Goal: Information Seeking & Learning: Find specific fact

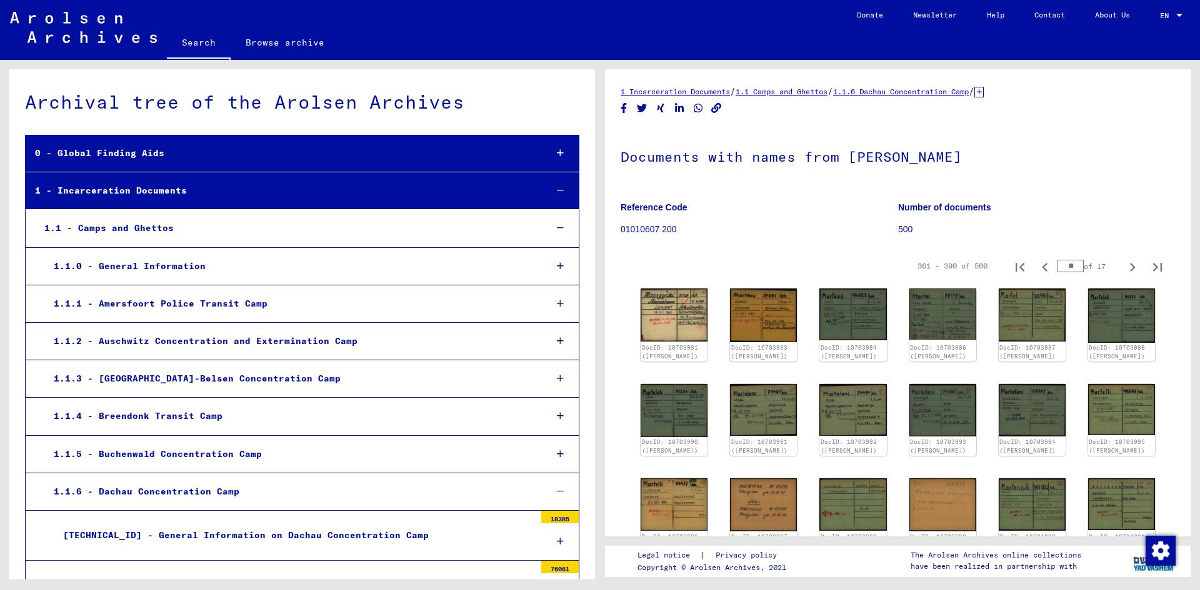
scroll to position [375, 0]
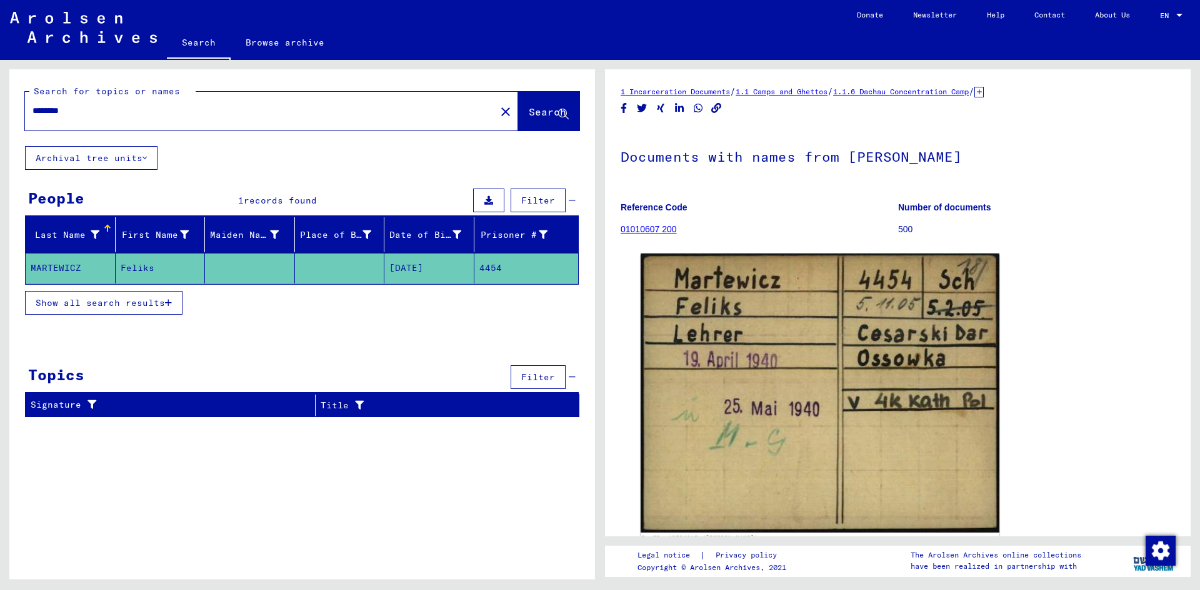
click at [968, 89] on link "1.1.6 Dachau Concentration Camp" at bounding box center [901, 91] width 136 height 9
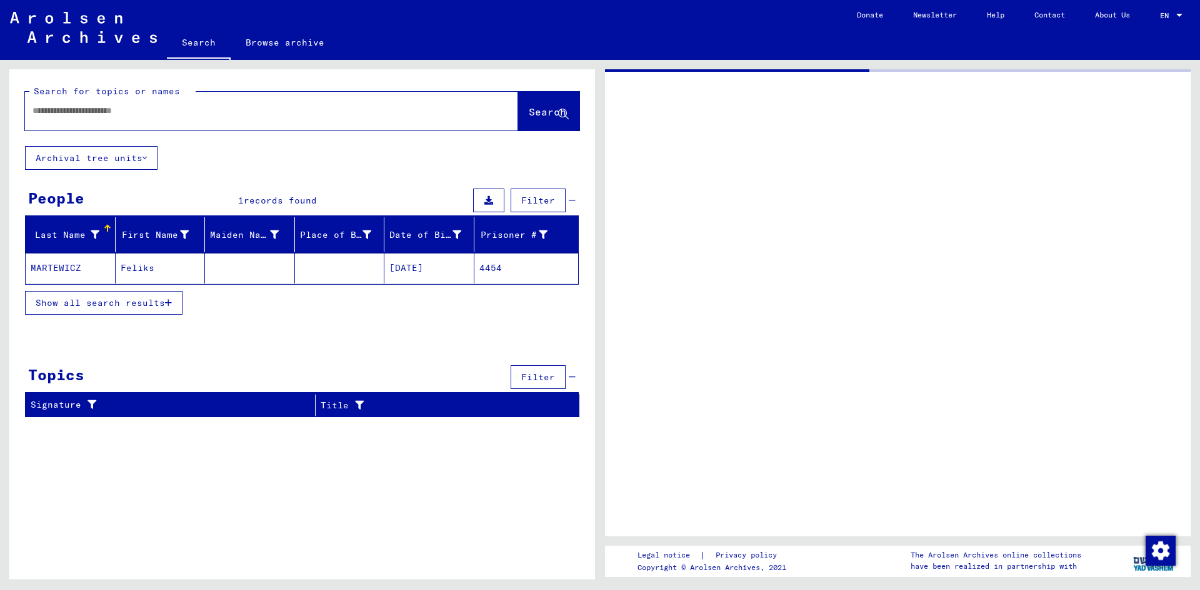
type input "********"
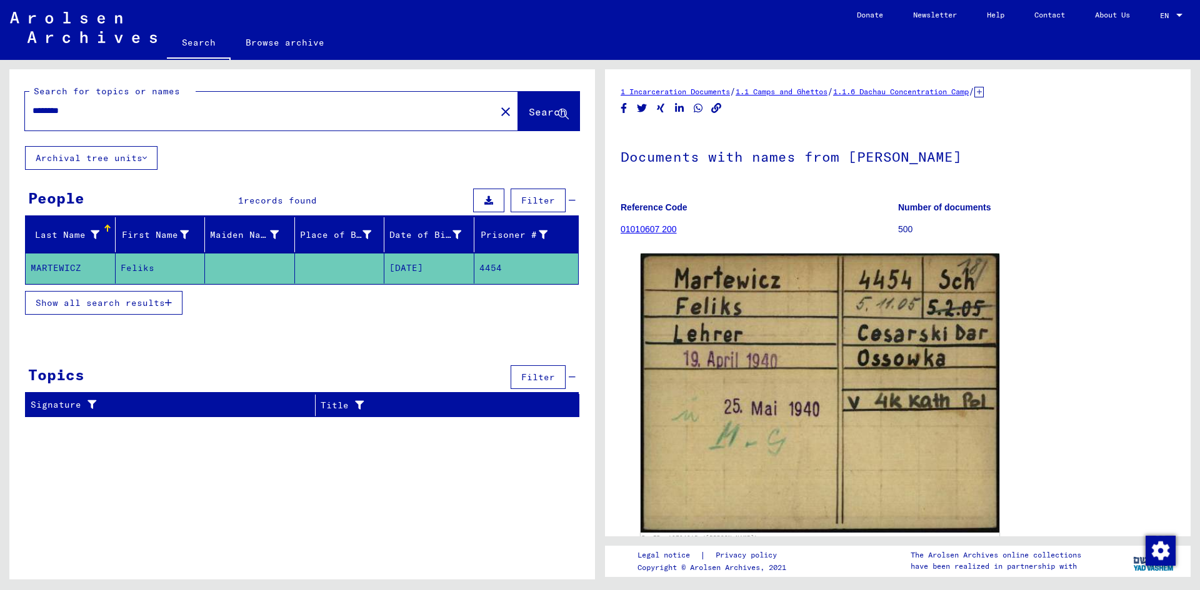
click at [983, 91] on icon at bounding box center [978, 92] width 9 height 11
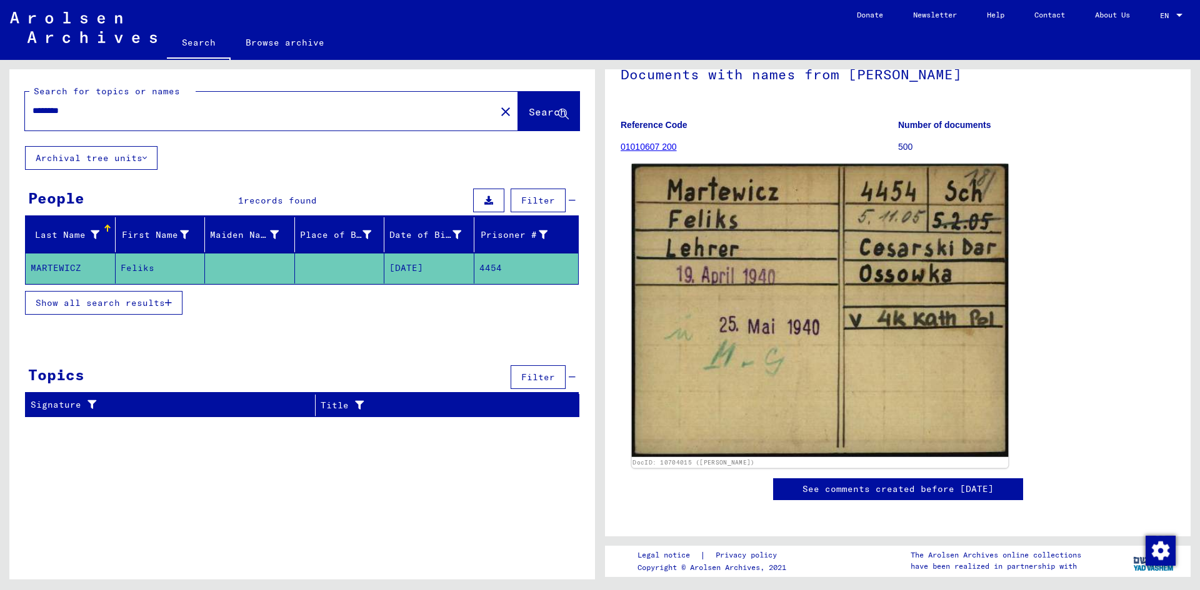
scroll to position [59, 0]
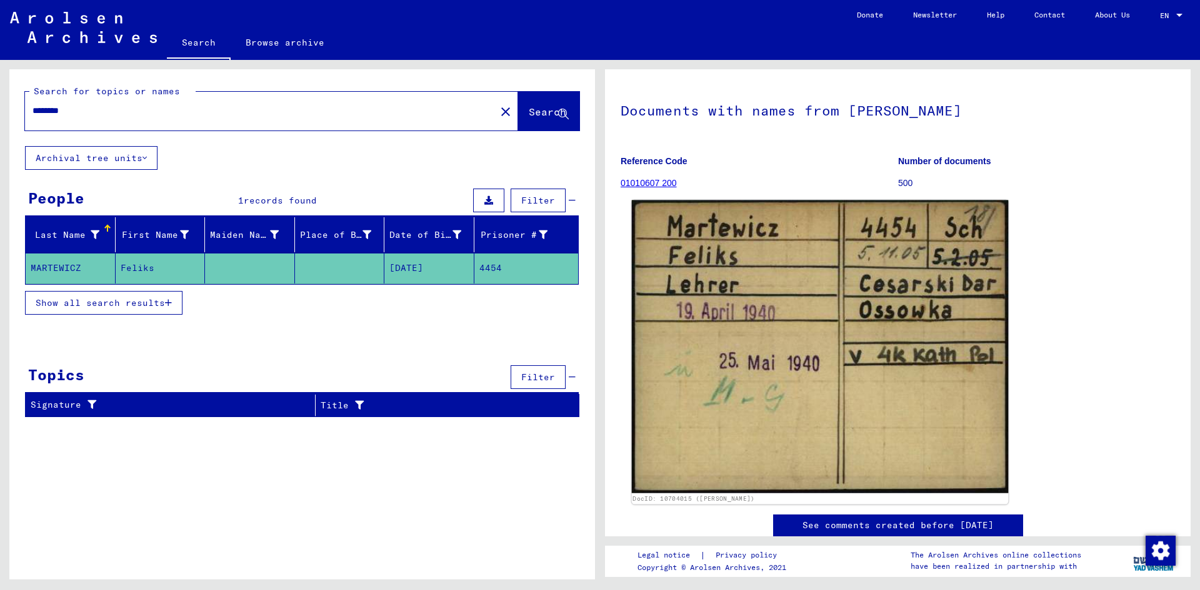
click at [807, 270] on img at bounding box center [820, 348] width 377 height 294
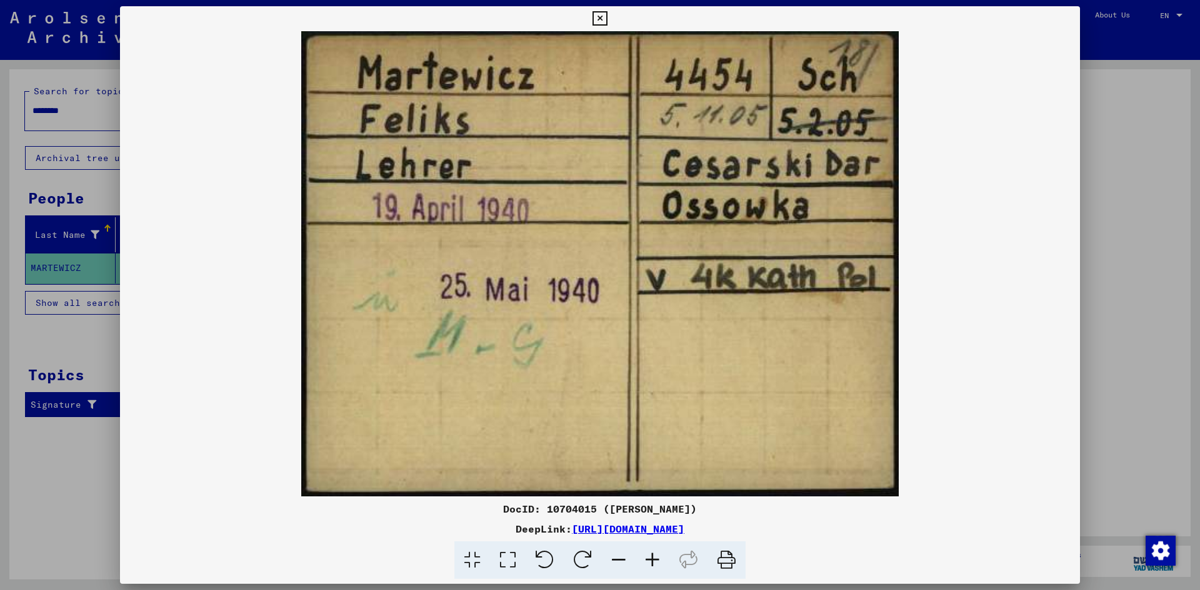
click at [1009, 219] on img at bounding box center [600, 263] width 960 height 465
click at [727, 565] on icon at bounding box center [726, 561] width 38 height 38
drag, startPoint x: 597, startPoint y: 13, endPoint x: 597, endPoint y: 20, distance: 6.9
click at [597, 14] on icon at bounding box center [599, 18] width 14 height 15
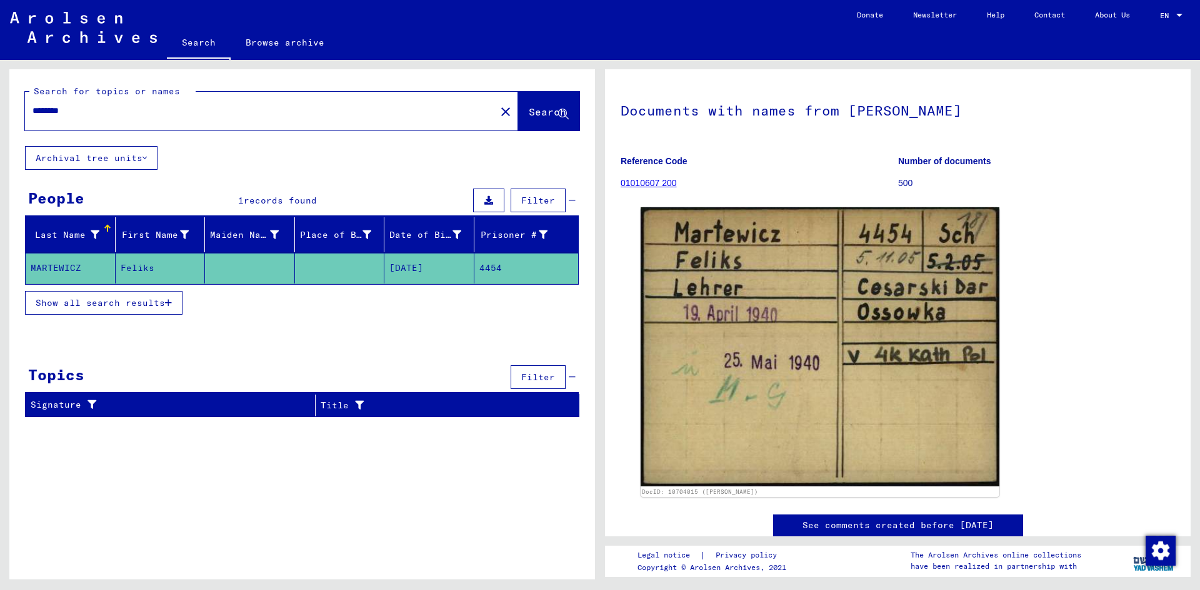
scroll to position [0, 0]
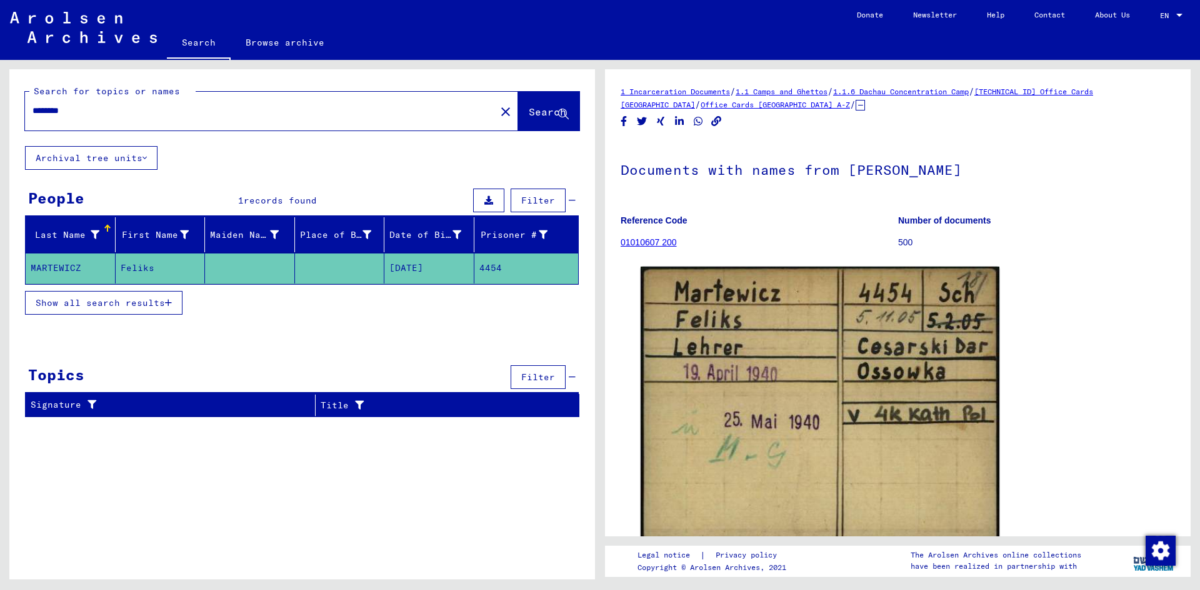
click at [700, 105] on link "Office Cards [GEOGRAPHIC_DATA] A-Z" at bounding box center [774, 104] width 149 height 9
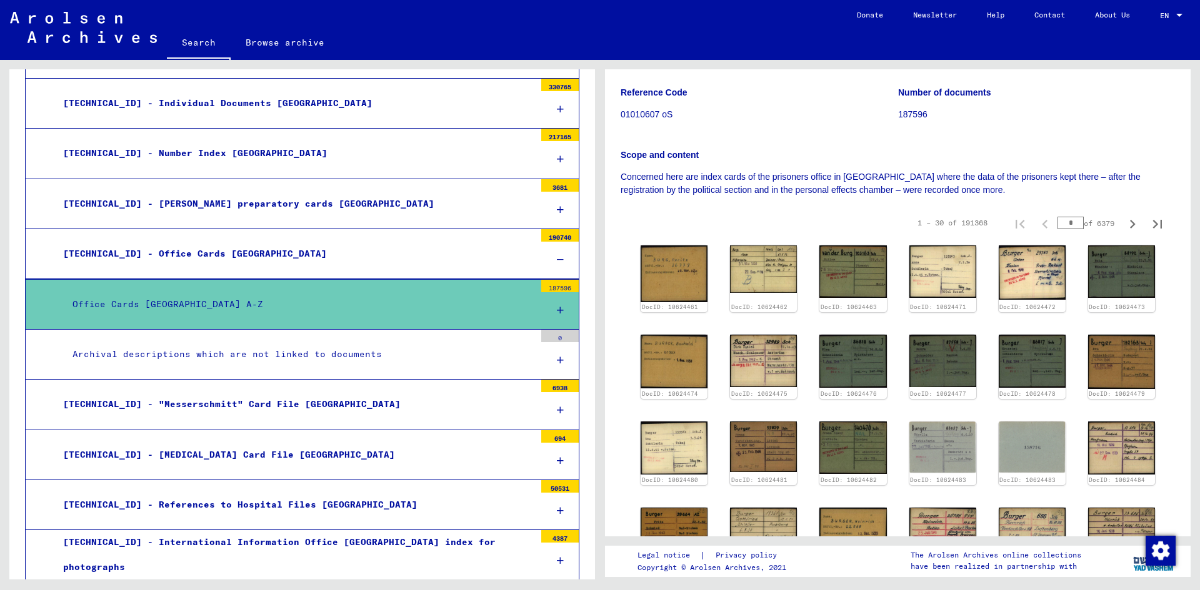
scroll to position [125, 0]
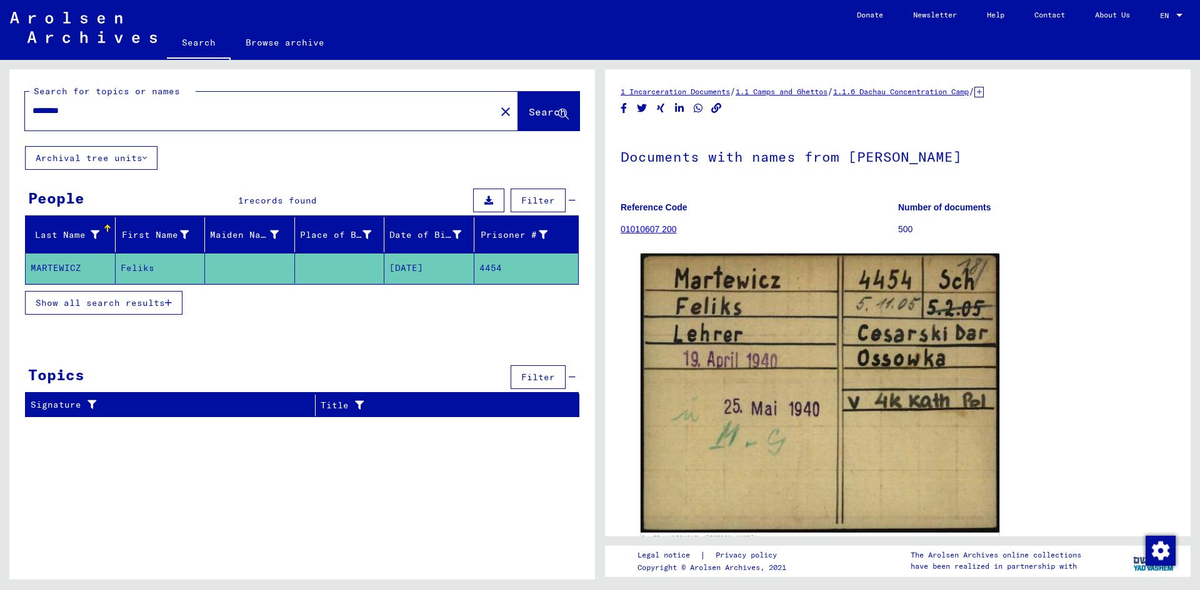
click at [656, 229] on link "01010607 200" at bounding box center [648, 229] width 56 height 10
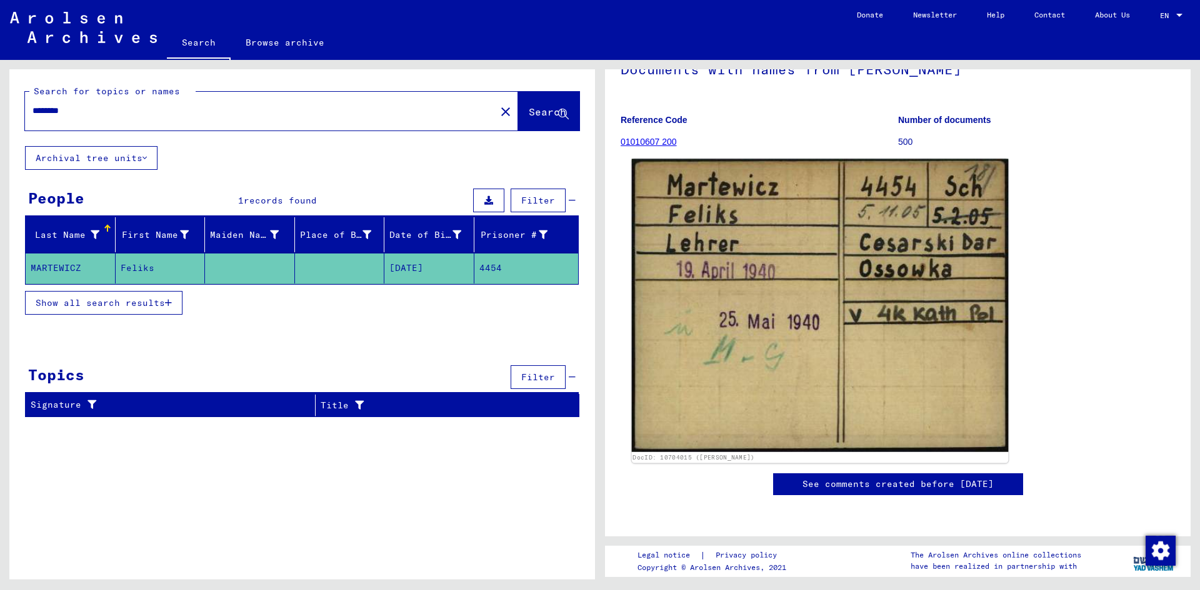
scroll to position [250, 0]
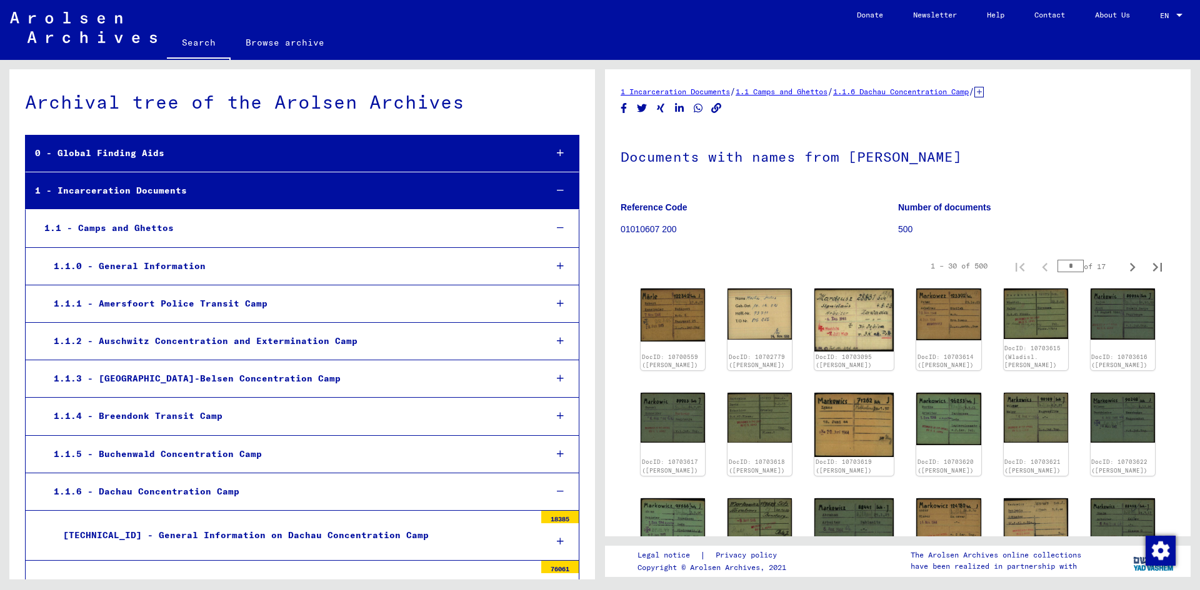
scroll to position [12522, 0]
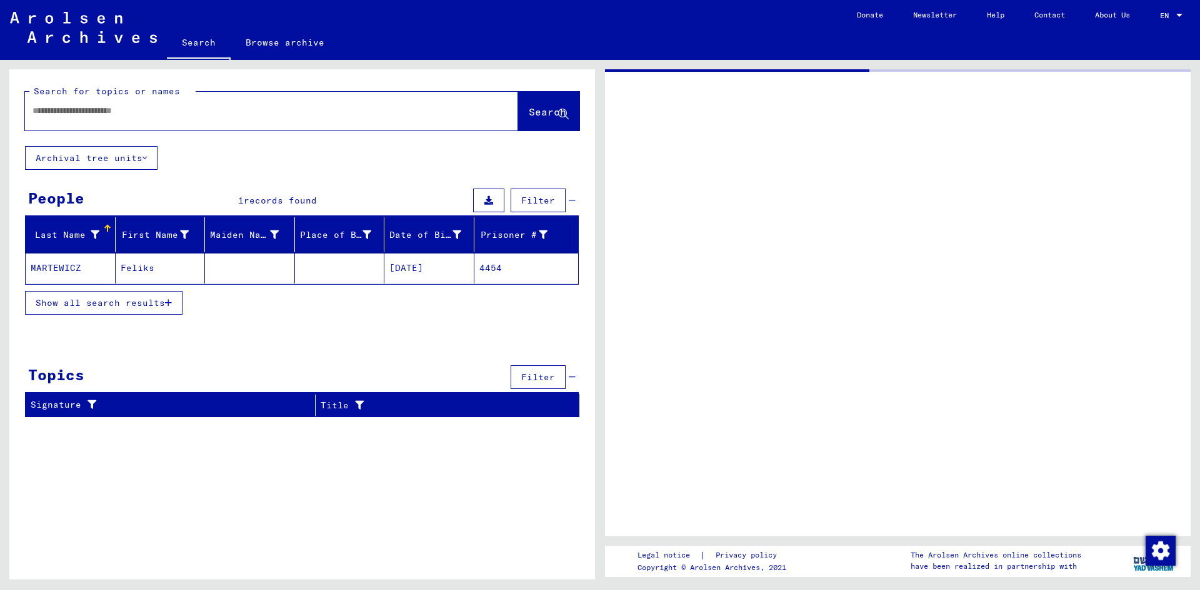
type input "********"
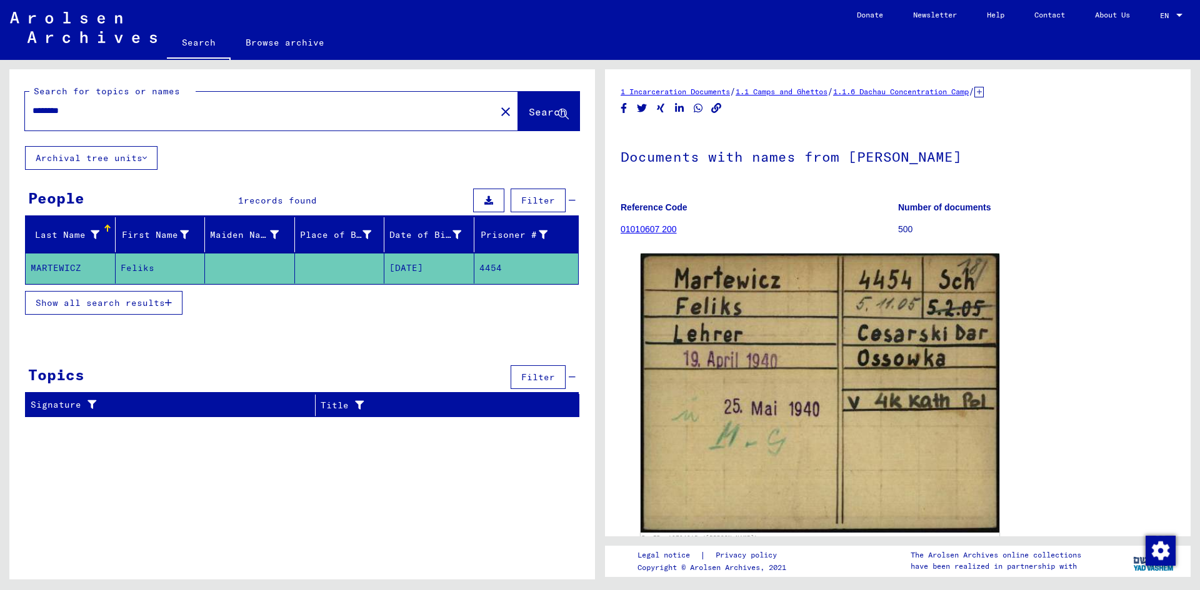
click at [76, 264] on mat-cell "MARTEWICZ" at bounding box center [71, 268] width 90 height 31
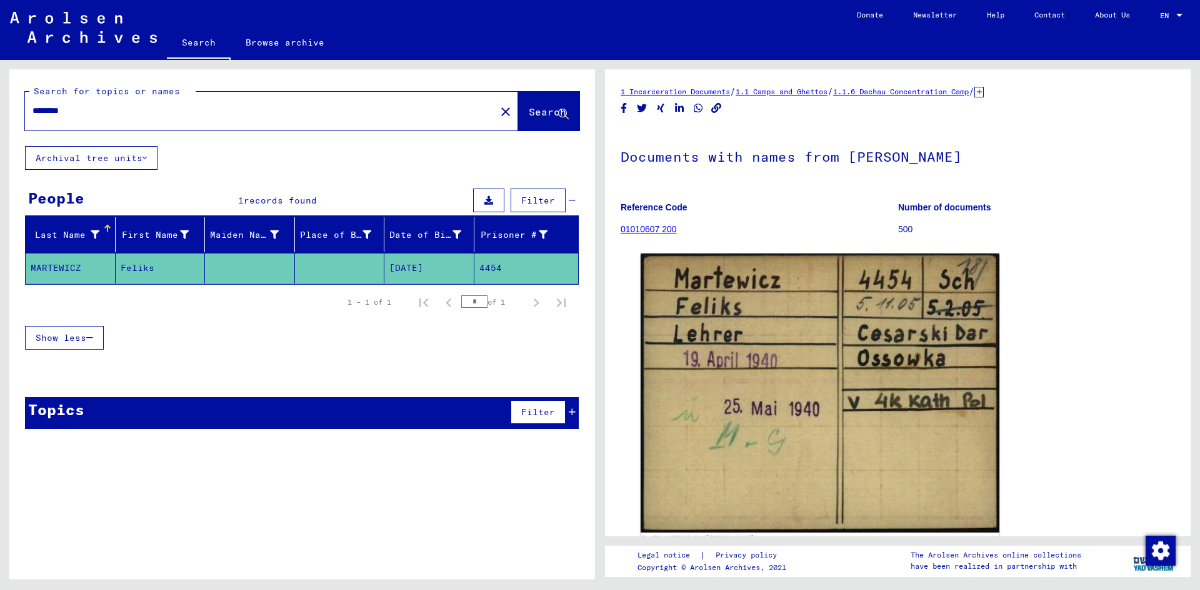
click at [240, 275] on mat-cell at bounding box center [250, 268] width 90 height 31
click at [335, 261] on mat-cell at bounding box center [340, 268] width 90 height 31
click at [936, 90] on link "1.1.6 Dachau Concentration Camp" at bounding box center [901, 91] width 136 height 9
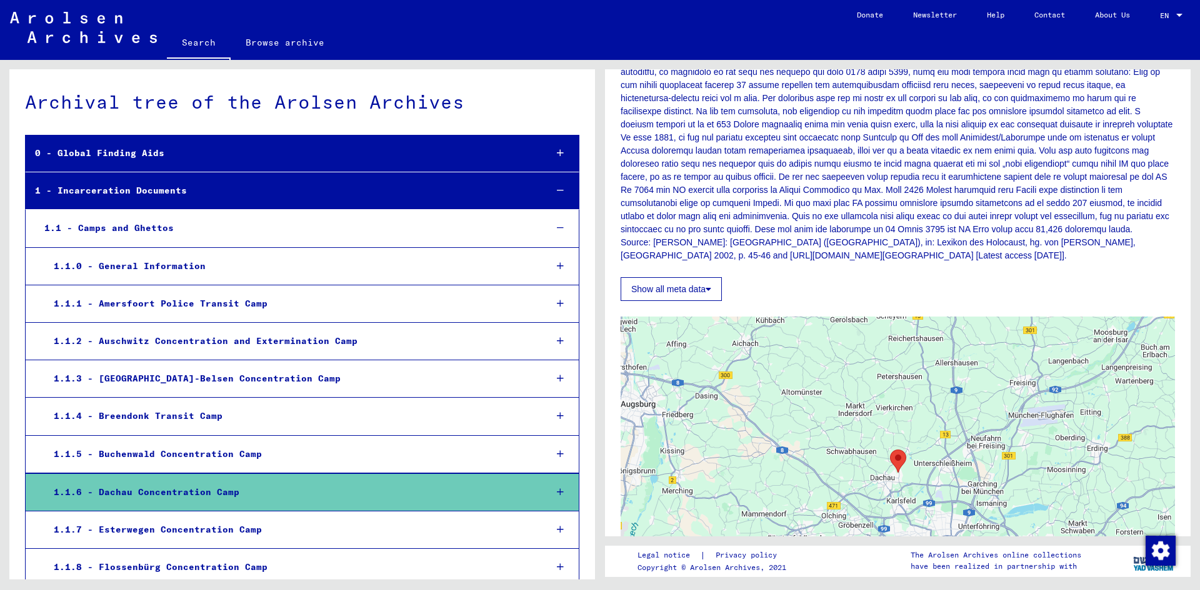
scroll to position [500, 0]
